Goal: Information Seeking & Learning: Learn about a topic

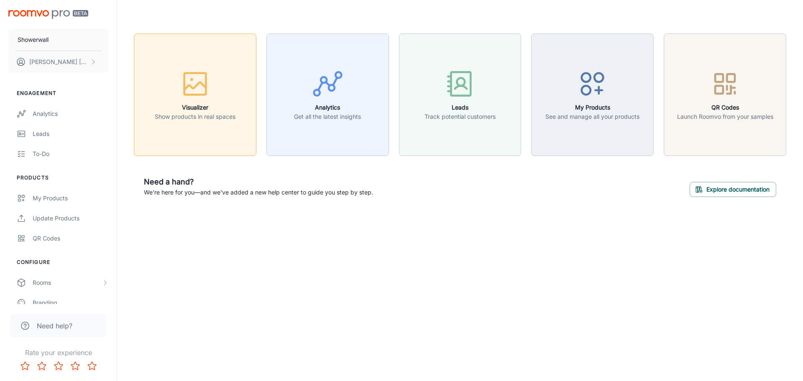
click at [176, 117] on p "Show products in real spaces" at bounding box center [195, 116] width 81 height 9
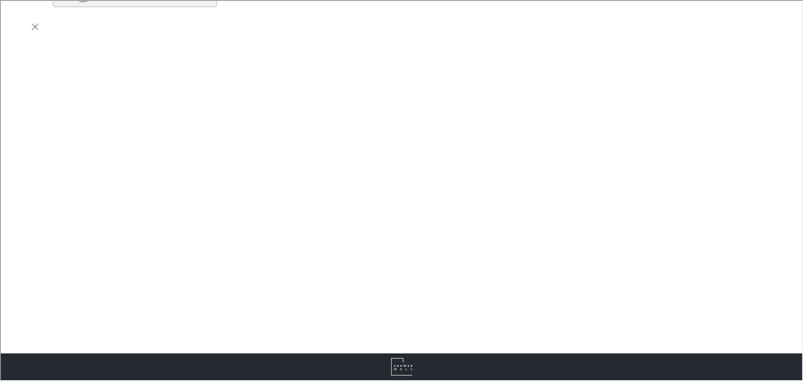
scroll to position [209, 0]
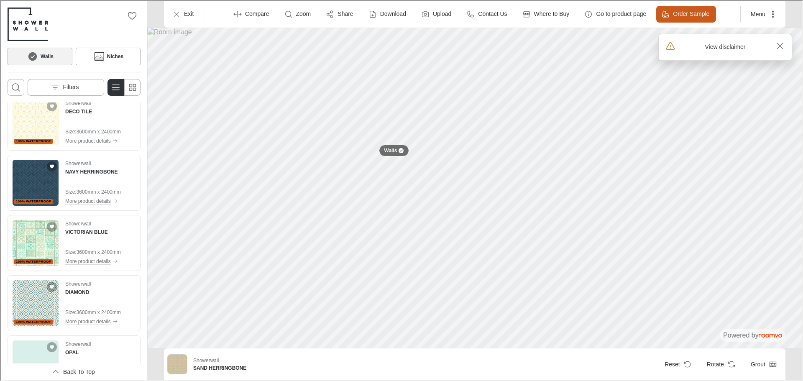
scroll to position [920, 0]
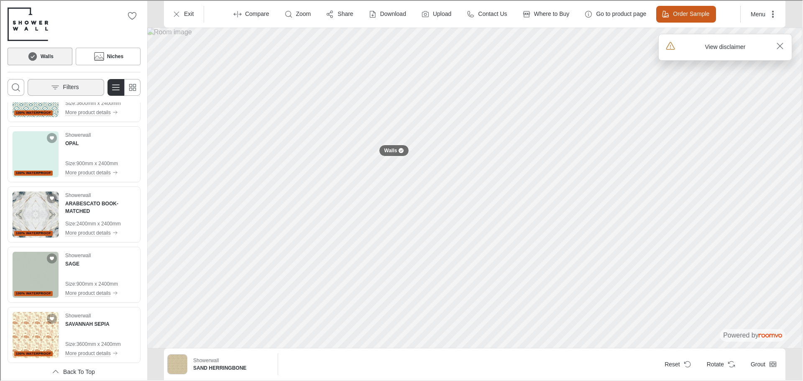
click at [74, 92] on button "Filters" at bounding box center [65, 86] width 76 height 17
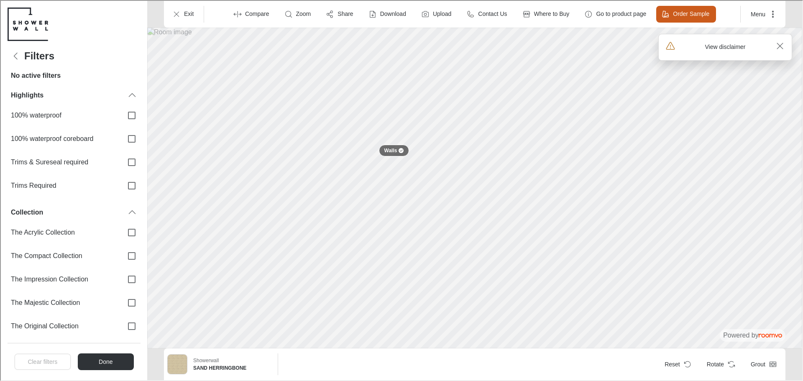
scroll to position [0, 0]
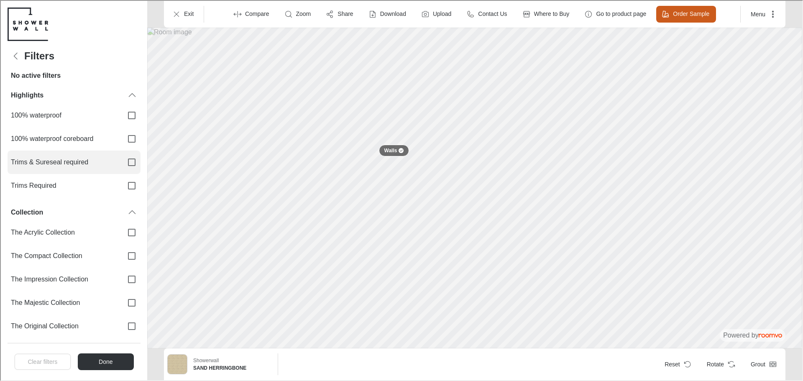
click at [123, 161] on input "Trims & Sureseal required" at bounding box center [131, 162] width 18 height 18
checkbox input "true"
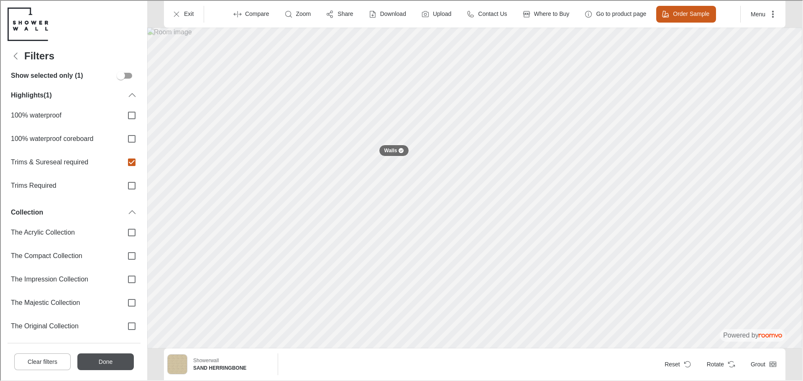
click at [121, 362] on button "Done" at bounding box center [104, 360] width 56 height 17
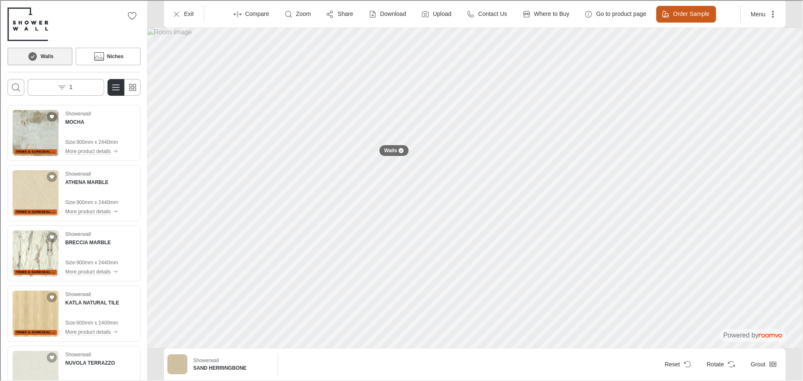
click at [51, 55] on h6 "Walls" at bounding box center [46, 56] width 13 height 8
click at [63, 80] on button "1" at bounding box center [65, 86] width 76 height 17
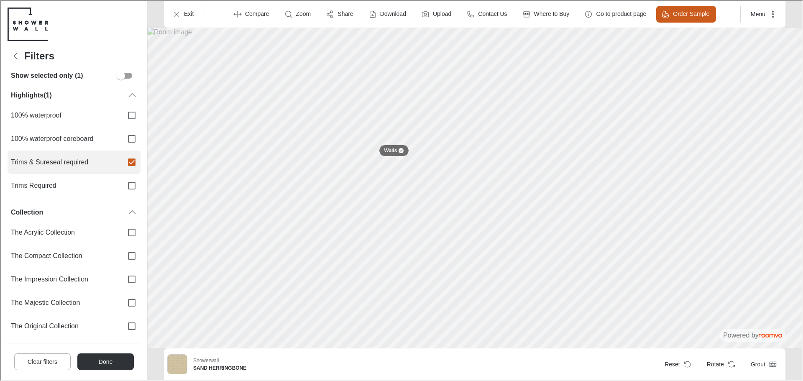
click at [90, 165] on span "Trims & Sureseal required" at bounding box center [62, 161] width 105 height 9
click at [122, 165] on input "Trims & Sureseal required" at bounding box center [131, 162] width 18 height 18
checkbox input "false"
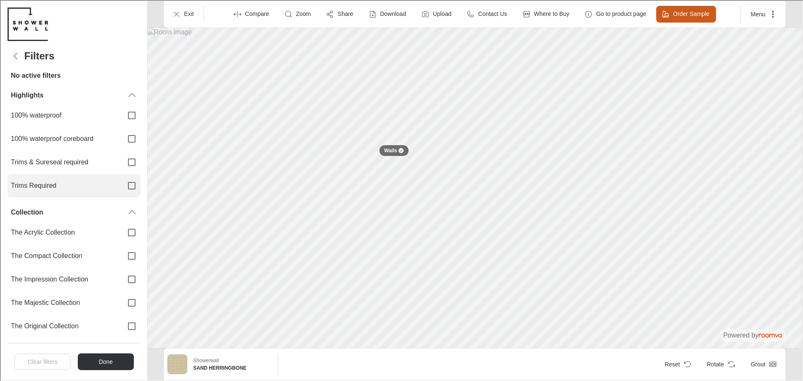
click at [122, 182] on input "Trims Required" at bounding box center [131, 185] width 18 height 18
checkbox input "true"
click at [112, 347] on div "Clear filters Done" at bounding box center [73, 360] width 133 height 37
click at [111, 357] on button "Done" at bounding box center [104, 360] width 56 height 17
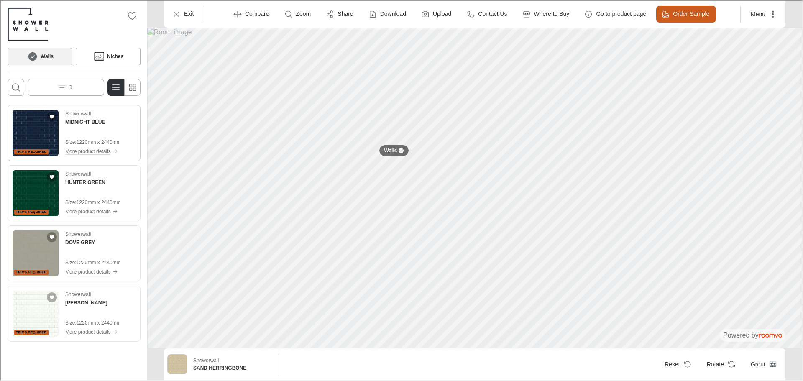
click at [29, 135] on img "See MIDNIGHT BLUE in the room" at bounding box center [35, 132] width 46 height 46
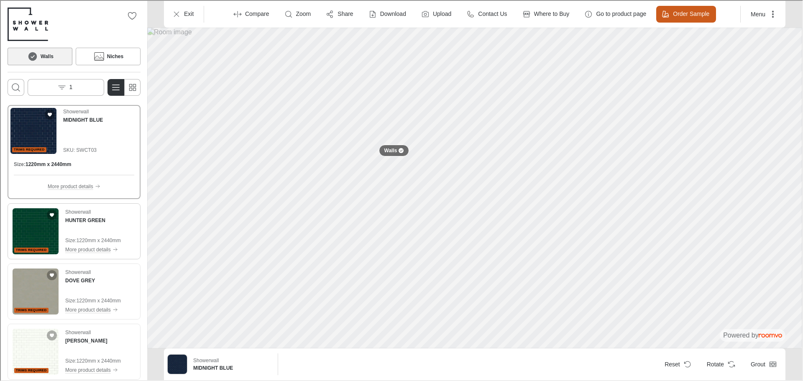
click at [81, 228] on div "Showerwall HUNTER GREEN Size : 1220mm x 2440mm More product details" at bounding box center [92, 230] width 56 height 46
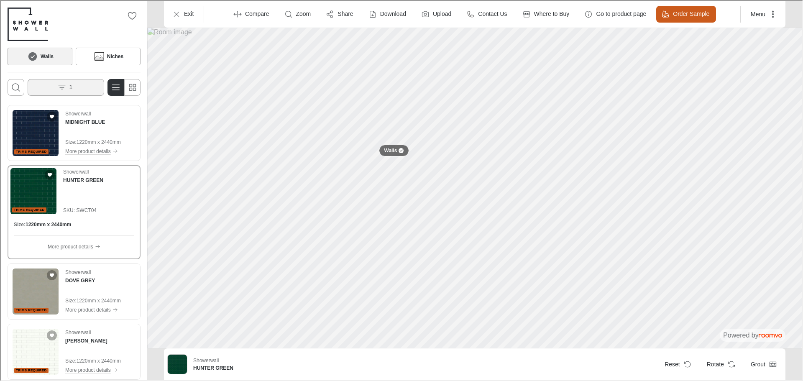
click at [69, 83] on p "1" at bounding box center [70, 86] width 3 height 8
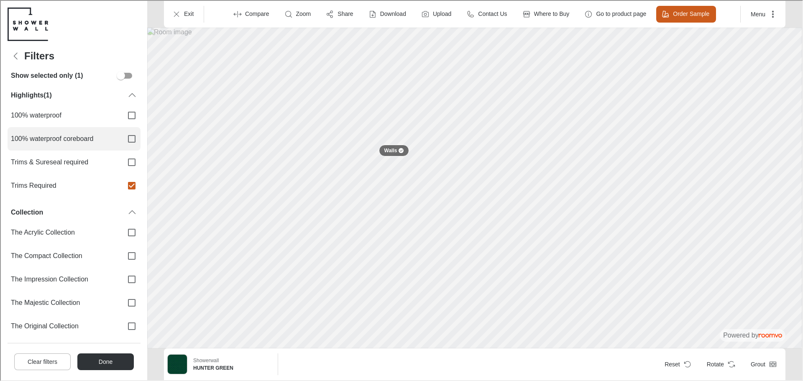
click at [72, 135] on span "100% waterproof coreboard" at bounding box center [62, 137] width 105 height 9
click at [122, 135] on input "100% waterproof coreboard" at bounding box center [131, 138] width 18 height 18
checkbox input "true"
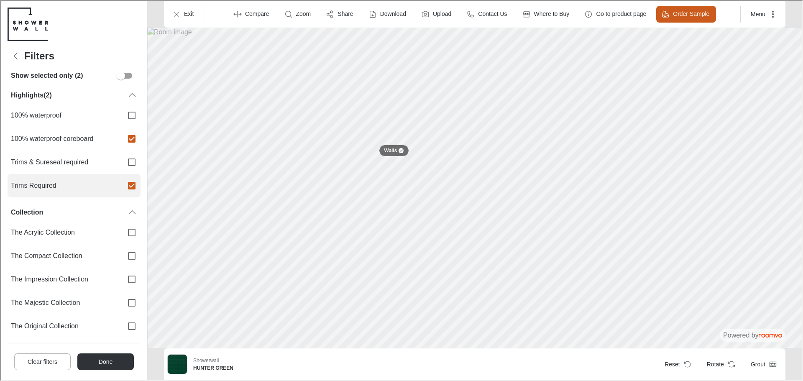
drag, startPoint x: 80, startPoint y: 182, endPoint x: 110, endPoint y: 195, distance: 31.8
click at [80, 183] on span "Trims Required" at bounding box center [62, 184] width 105 height 9
click at [122, 183] on input "Trims Required" at bounding box center [131, 185] width 18 height 18
checkbox input "false"
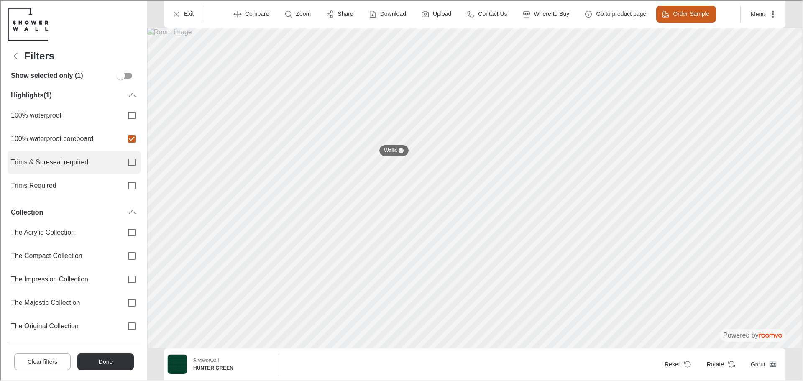
click at [102, 153] on label "Trims & Sureseal required" at bounding box center [73, 161] width 133 height 23
click at [122, 153] on input "Trims & Sureseal required" at bounding box center [131, 162] width 18 height 18
checkbox input "true"
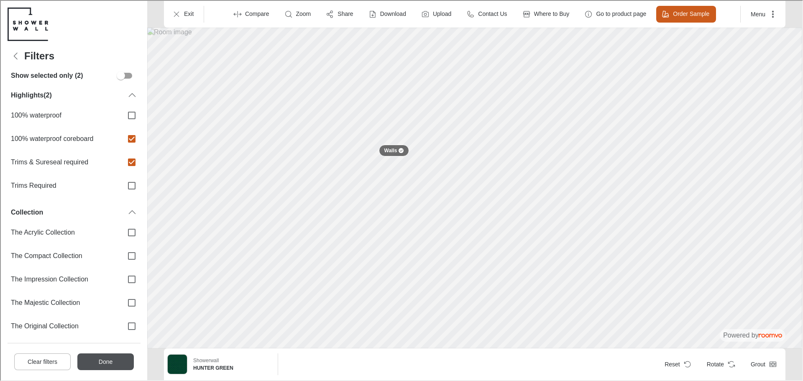
click at [117, 360] on button "Done" at bounding box center [104, 360] width 56 height 17
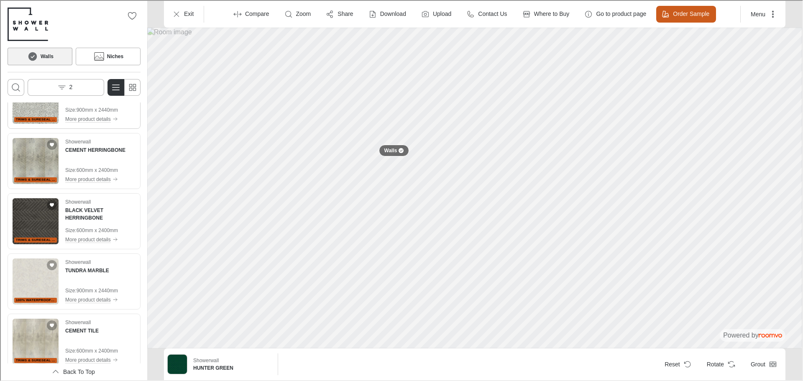
scroll to position [3016, 0]
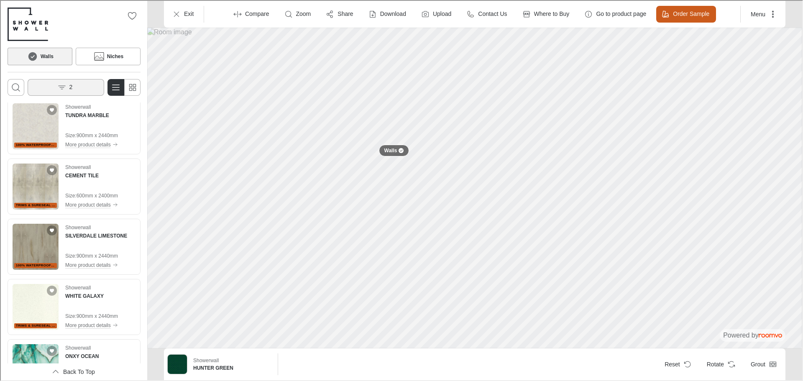
click at [69, 88] on p "2" at bounding box center [70, 86] width 3 height 8
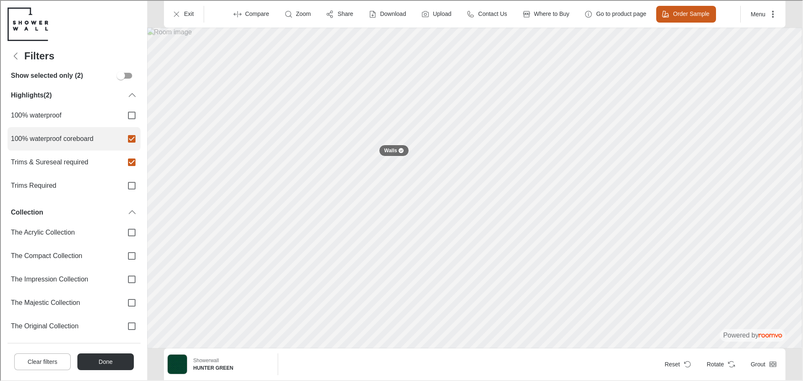
scroll to position [0, 0]
click at [110, 142] on label "100% waterproof coreboard" at bounding box center [73, 137] width 133 height 23
click at [122, 142] on input "100% waterproof coreboard" at bounding box center [131, 138] width 18 height 18
checkbox input "false"
click at [97, 165] on span "Trims & Sureseal required" at bounding box center [62, 161] width 105 height 9
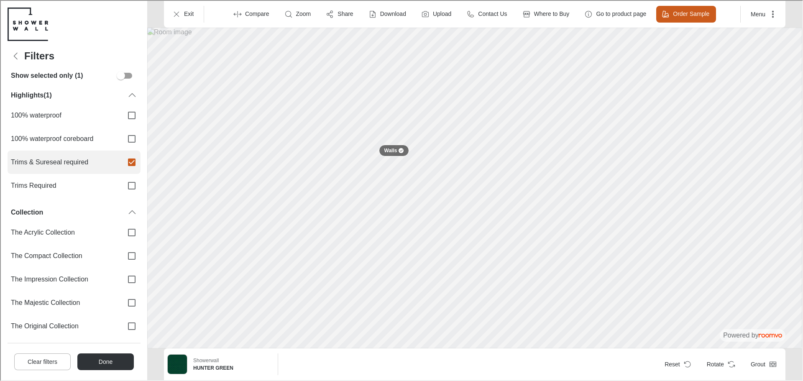
click at [122, 165] on input "Trims & Sureseal required" at bounding box center [131, 162] width 18 height 18
drag, startPoint x: 78, startPoint y: 160, endPoint x: 110, endPoint y: 169, distance: 33.2
click at [78, 159] on span "Trims & Sureseal required" at bounding box center [62, 161] width 105 height 9
click at [122, 159] on input "Trims & Sureseal required" at bounding box center [131, 162] width 18 height 18
checkbox input "true"
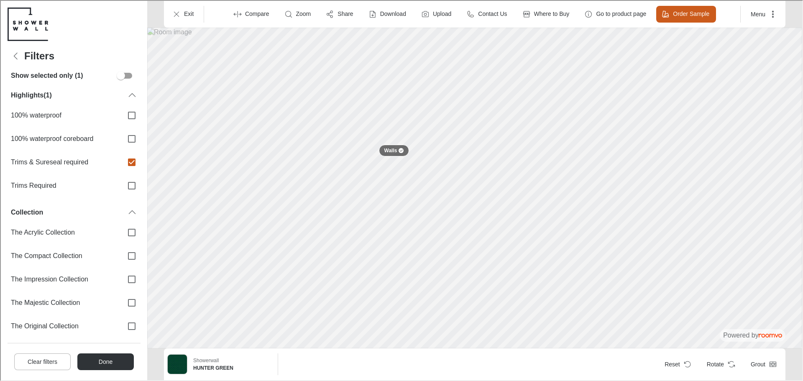
click at [91, 363] on button "Done" at bounding box center [104, 360] width 56 height 17
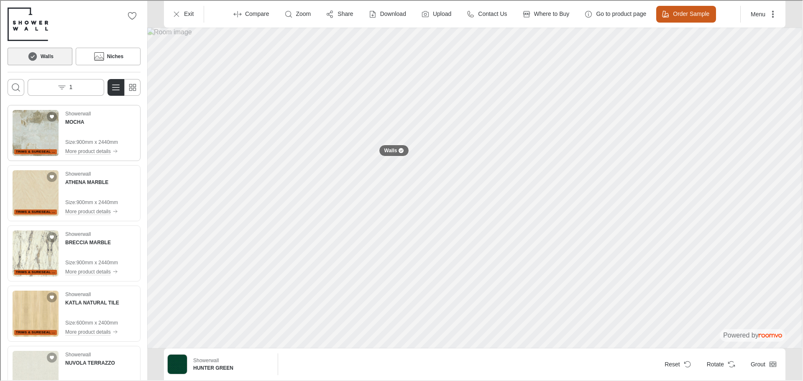
click at [40, 140] on img "See MOCHA in the room" at bounding box center [35, 132] width 46 height 46
